Goal: Subscribe to service/newsletter

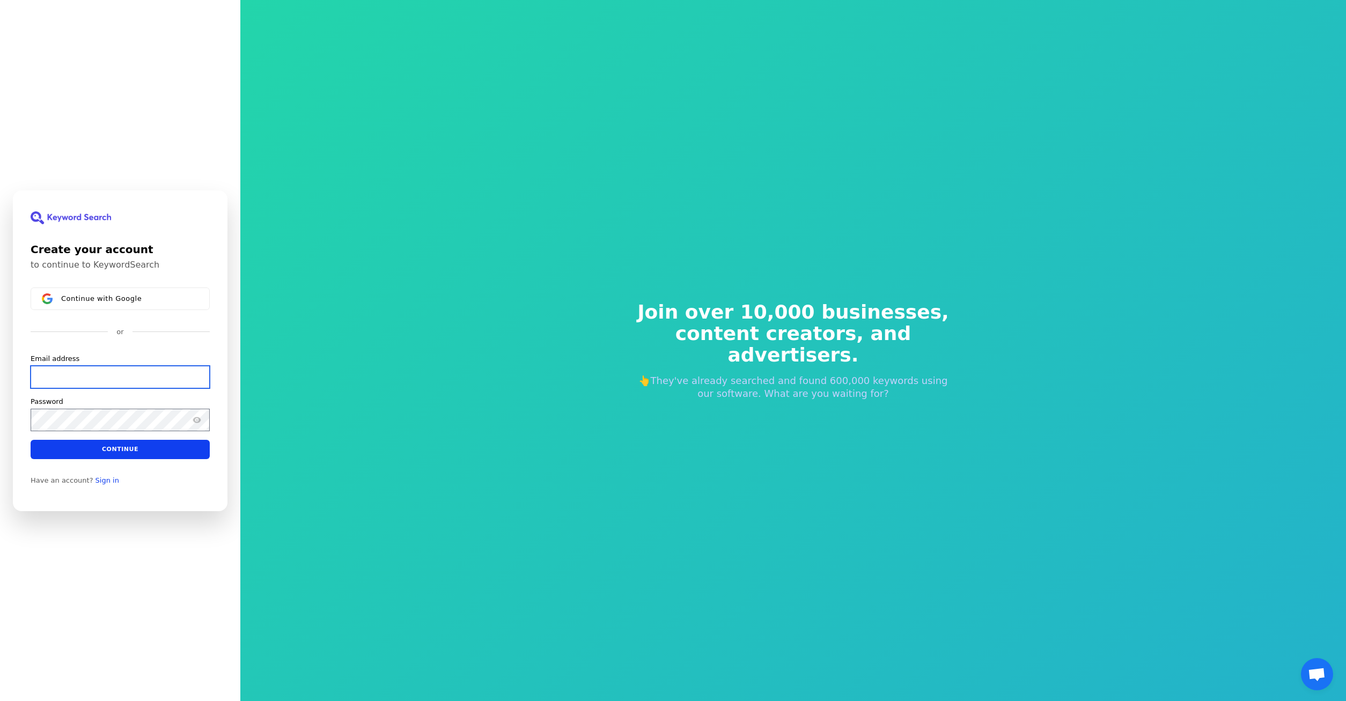
click at [72, 371] on input "Email address" at bounding box center [120, 376] width 179 height 23
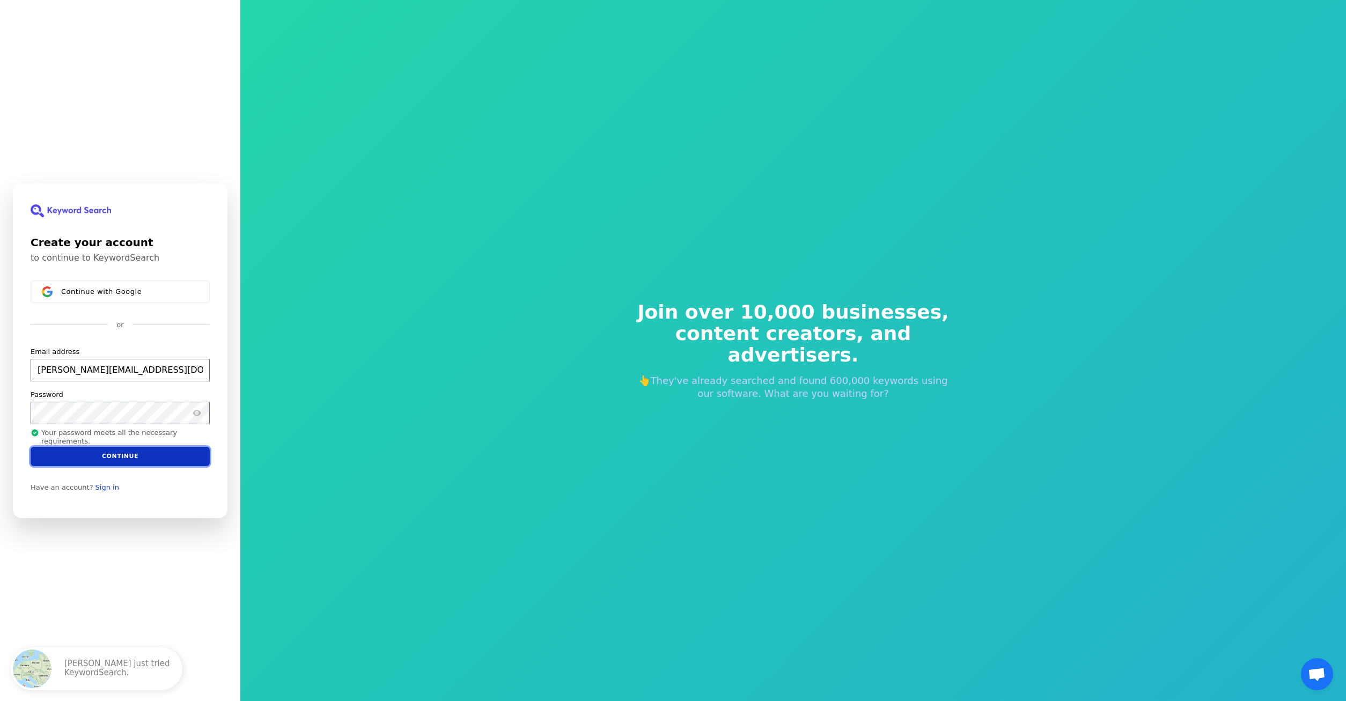
click at [110, 453] on button "Continue" at bounding box center [120, 455] width 179 height 19
type input "[PERSON_NAME][EMAIL_ADDRESS][DOMAIN_NAME]"
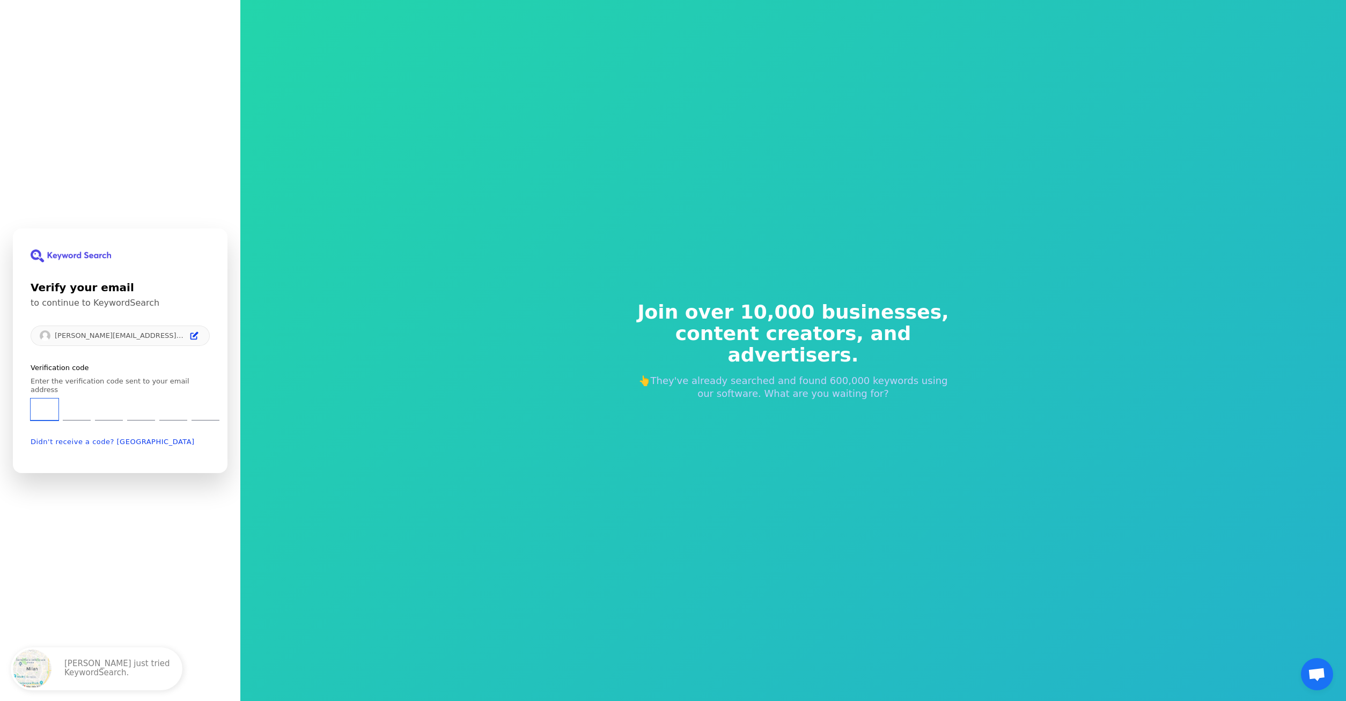
click at [56, 401] on input "Enter verification code. Digit 1" at bounding box center [45, 409] width 28 height 22
type input "0"
type input "4"
type input "0"
type input "1"
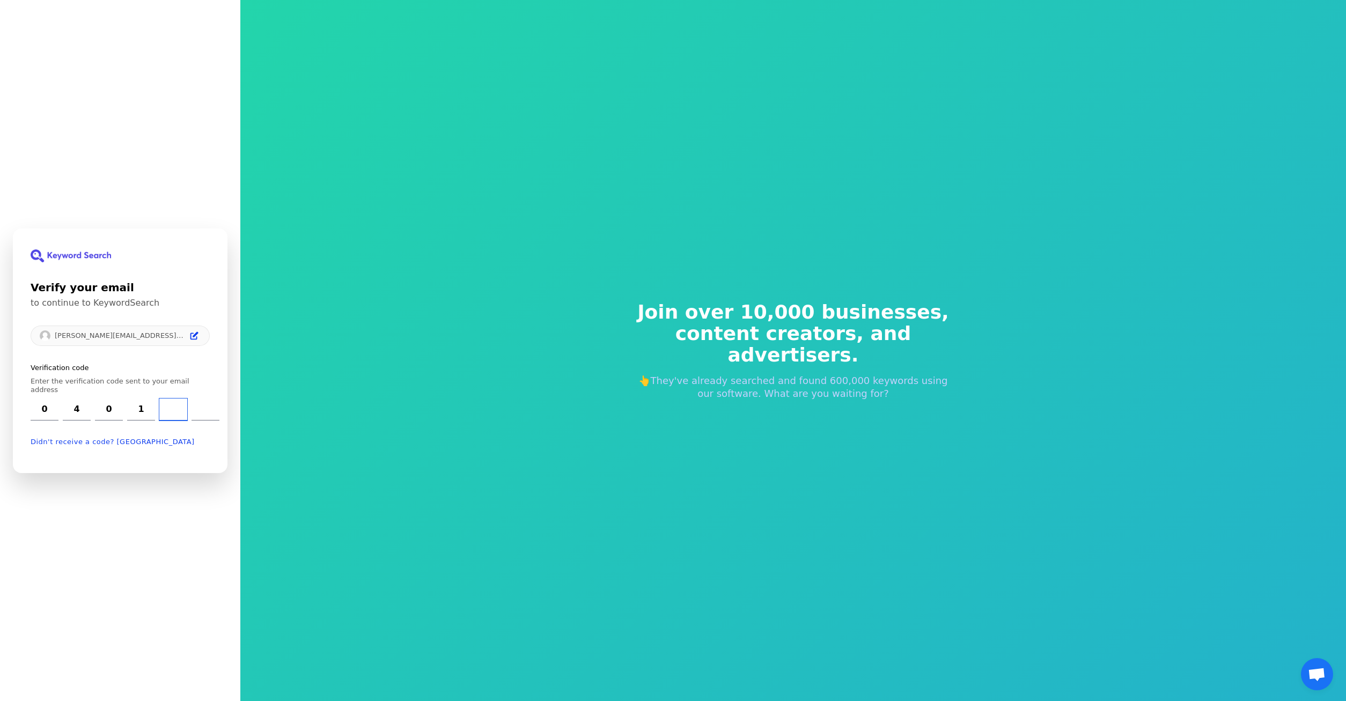
type input "7"
type input "4"
